Goal: Register for event/course

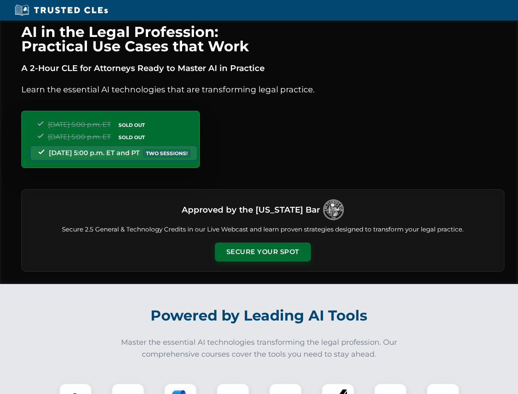
click at [263, 252] on button "Secure Your Spot" at bounding box center [263, 251] width 96 height 19
click at [75, 389] on img at bounding box center [76, 400] width 24 height 24
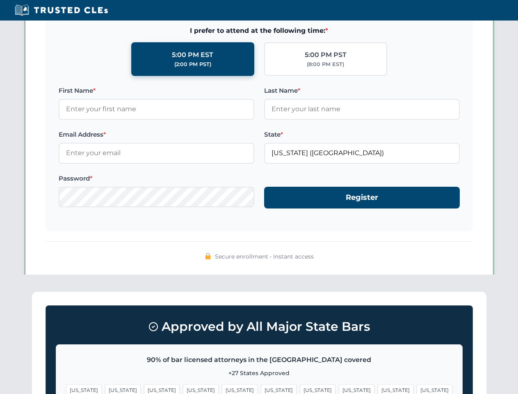
click at [378, 389] on span "[US_STATE]" at bounding box center [396, 390] width 36 height 12
